Goal: Find specific page/section: Find specific page/section

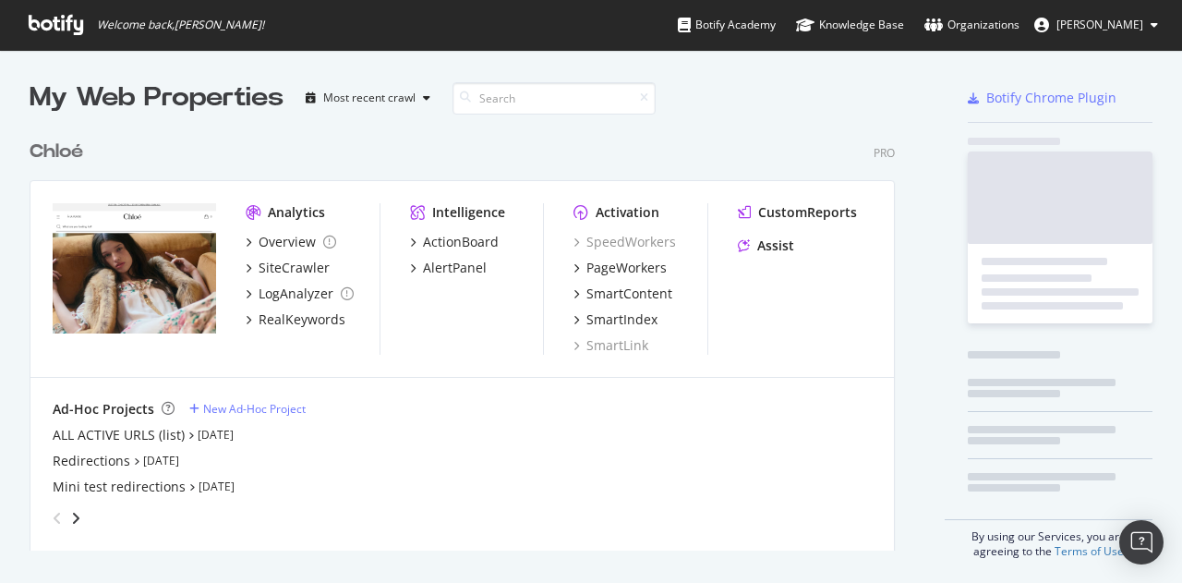
scroll to position [569, 1154]
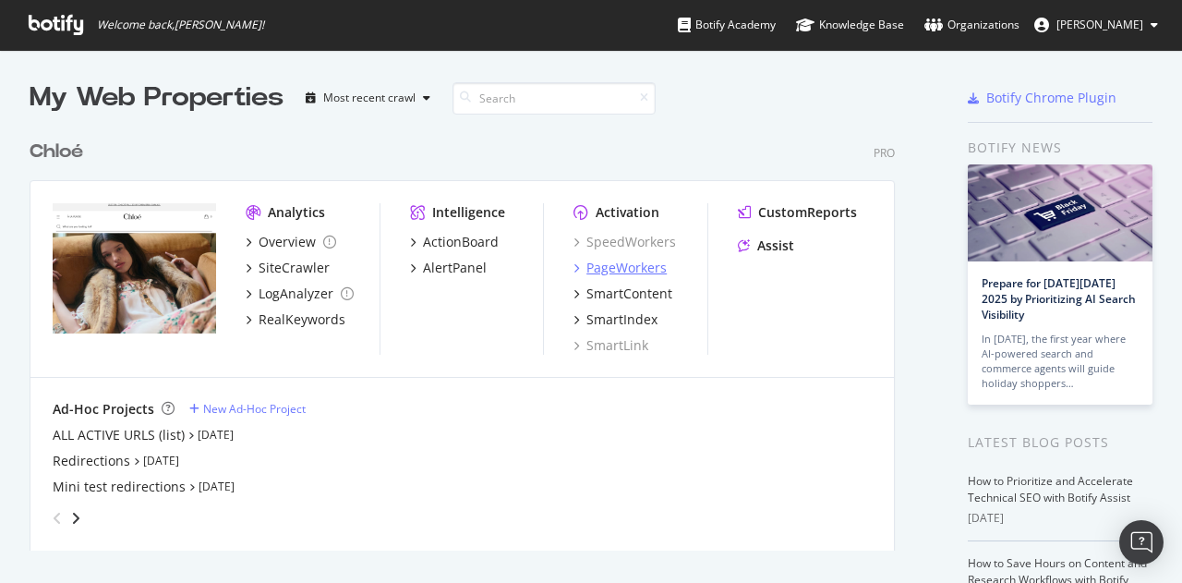
click at [592, 269] on div "PageWorkers" at bounding box center [627, 268] width 80 height 18
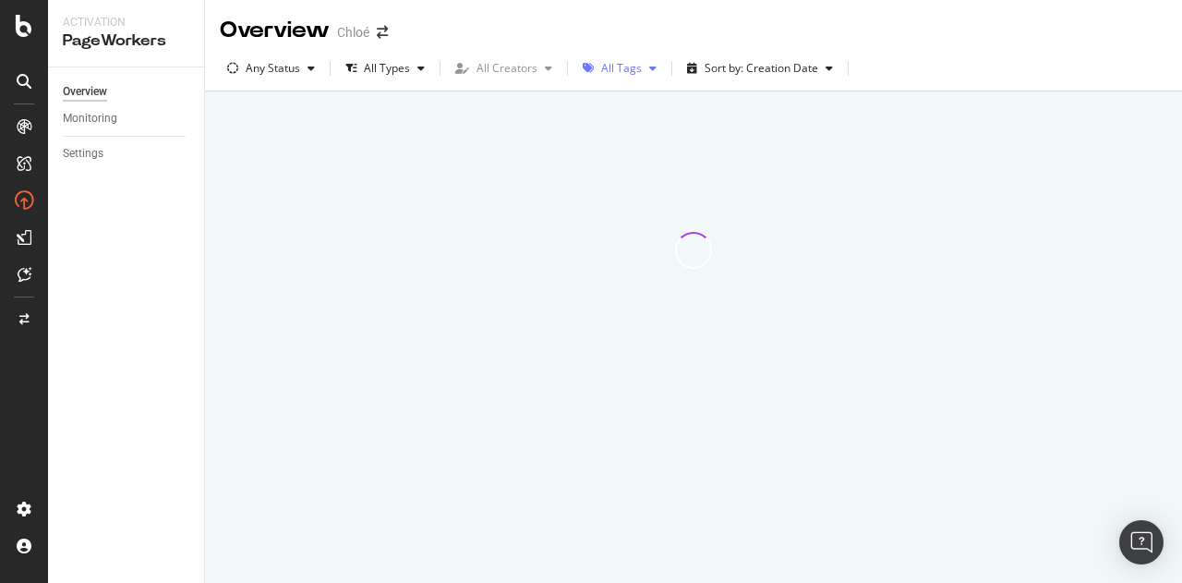
click at [624, 70] on div "All Tags" at bounding box center [621, 68] width 41 height 11
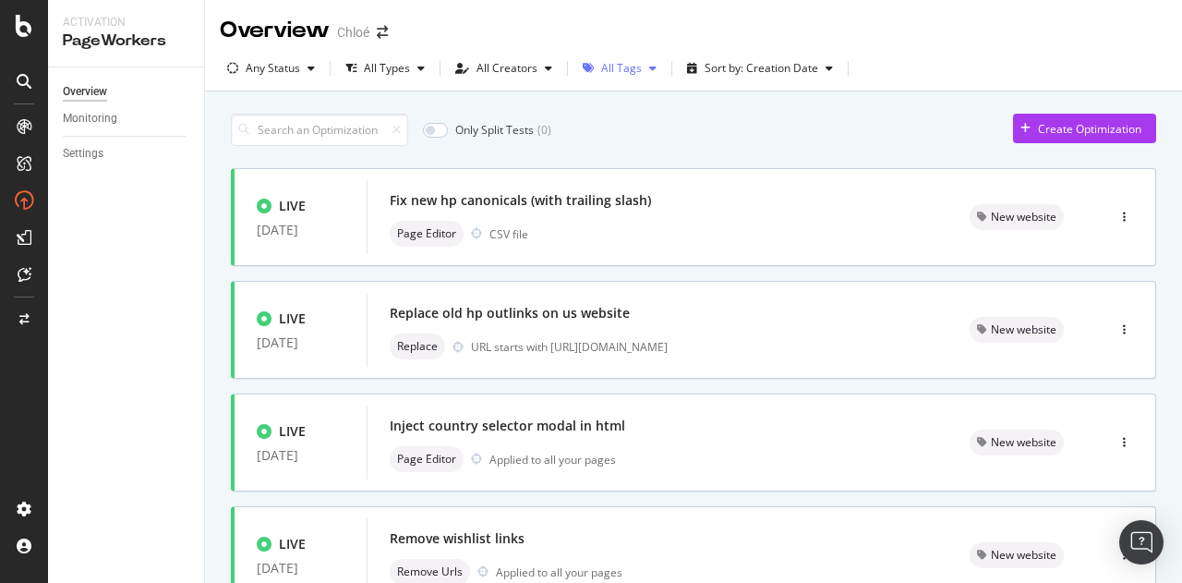
click at [624, 73] on div "All Tags" at bounding box center [621, 68] width 41 height 11
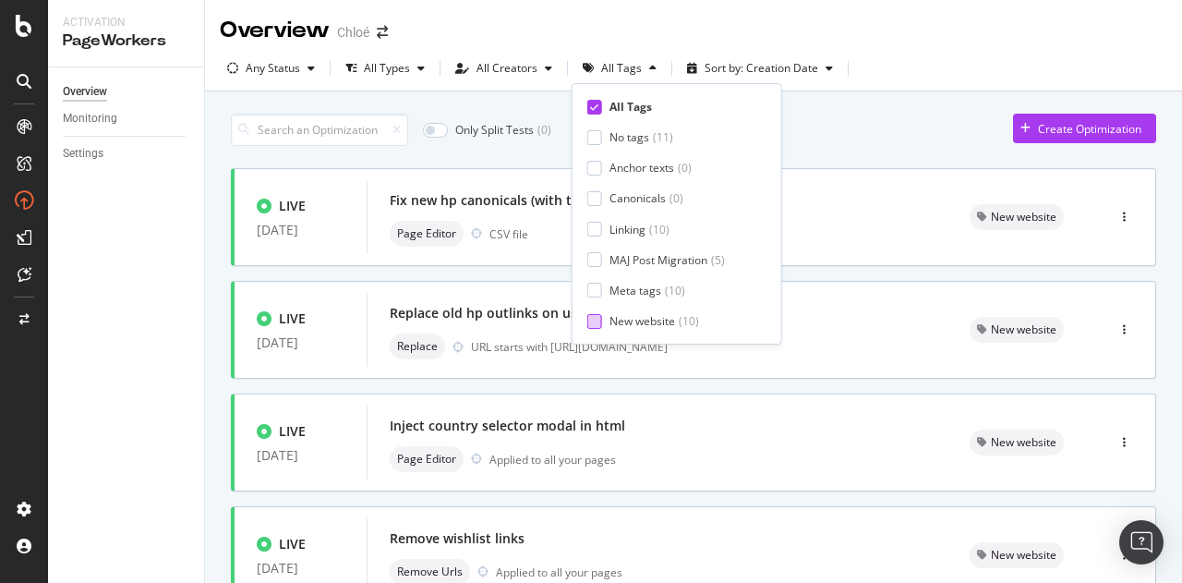
click at [647, 316] on div "New website" at bounding box center [643, 321] width 66 height 16
click at [841, 123] on div "Only Split Tests ( 0 ) Create Optimization" at bounding box center [693, 130] width 925 height 32
